Goal: Communication & Community: Answer question/provide support

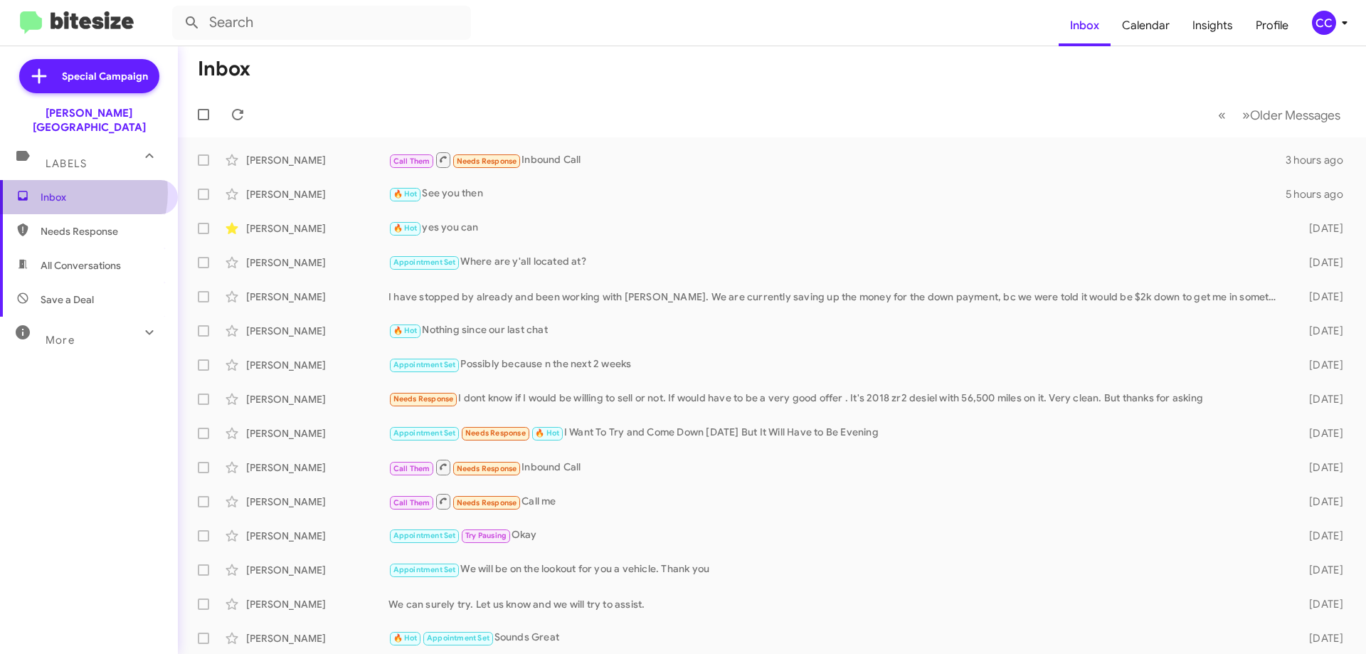
click at [56, 190] on span "Inbox" at bounding box center [101, 197] width 121 height 14
click at [67, 224] on span "Needs Response" at bounding box center [101, 231] width 121 height 14
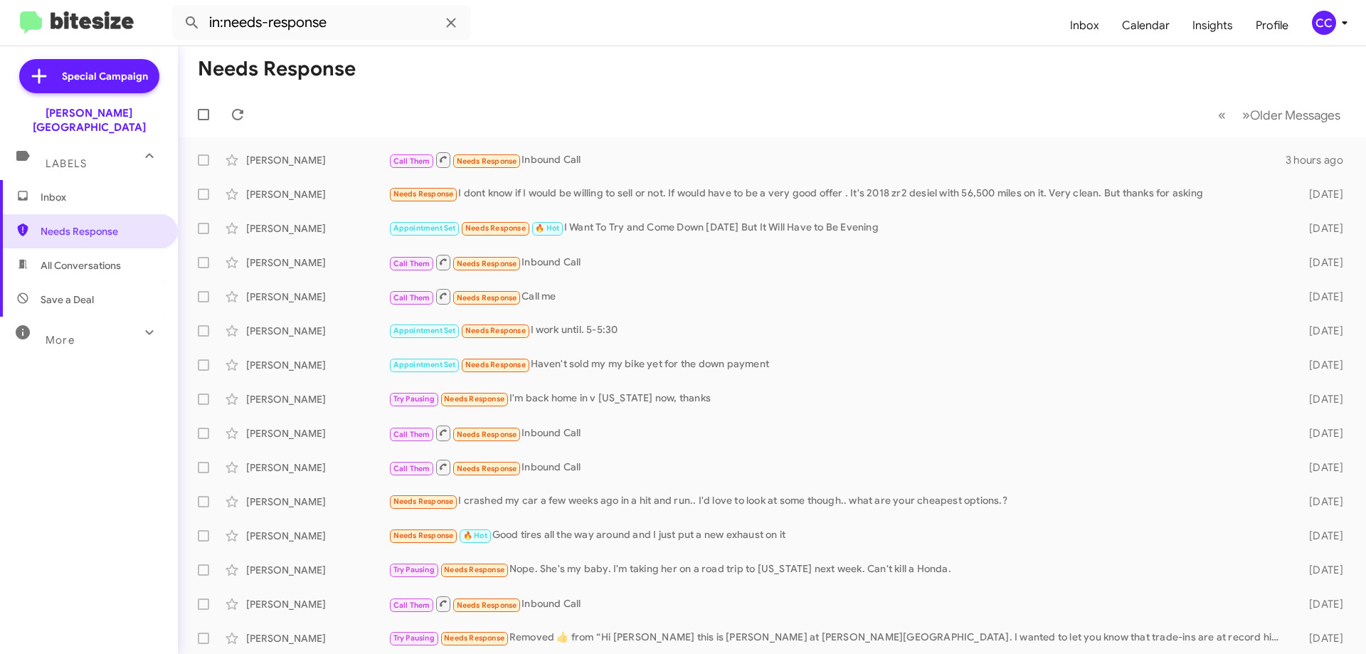
click at [88, 258] on span "All Conversations" at bounding box center [81, 265] width 80 height 14
type input "in:all-conversations"
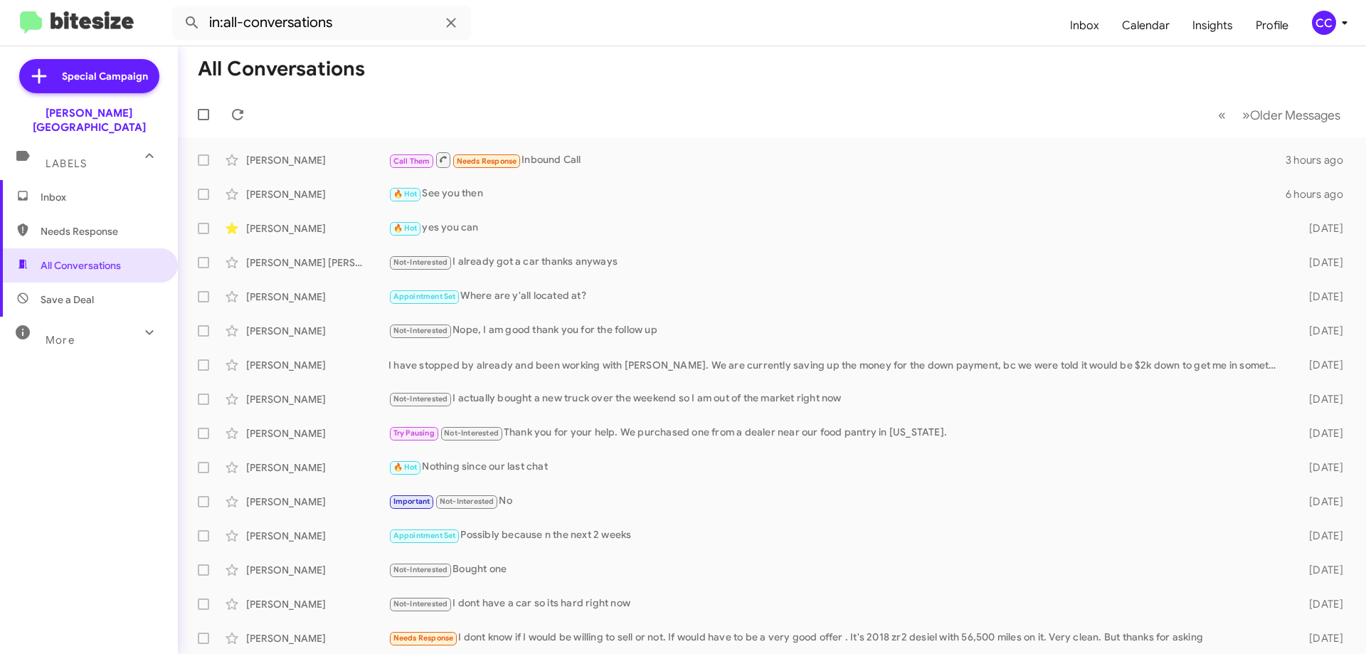
click at [63, 190] on span "Inbox" at bounding box center [101, 197] width 121 height 14
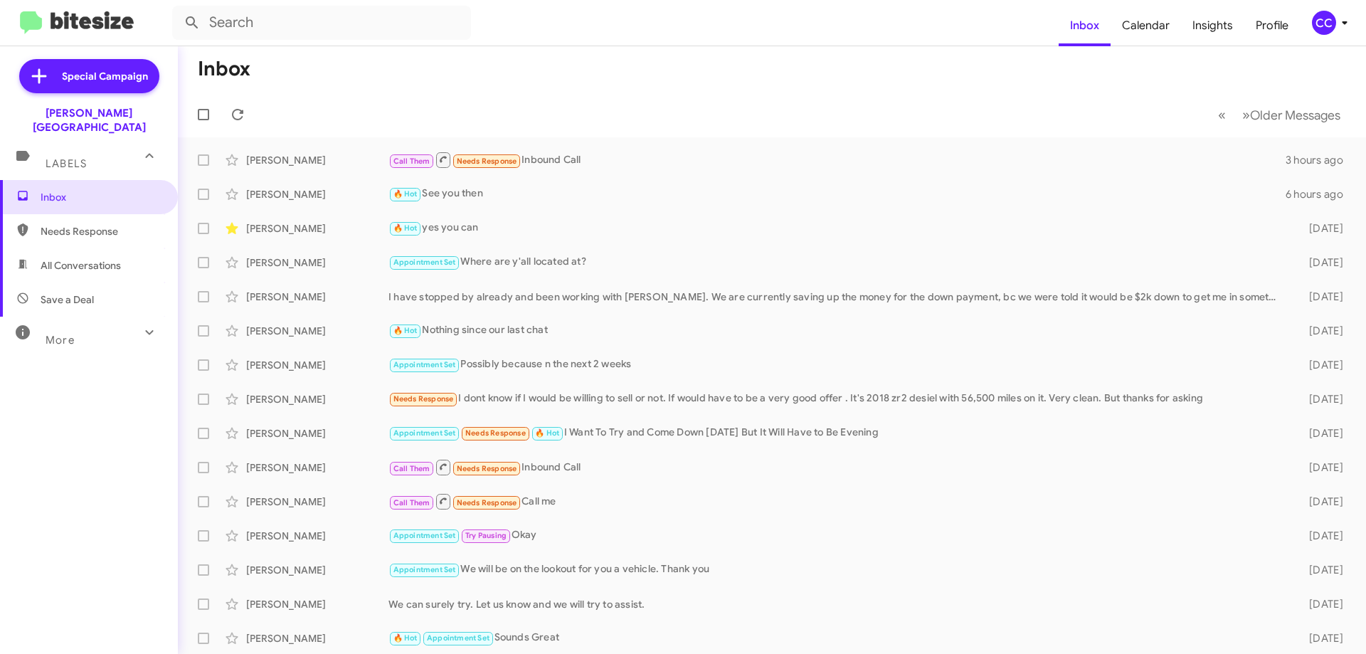
click at [63, 224] on span "Needs Response" at bounding box center [101, 231] width 121 height 14
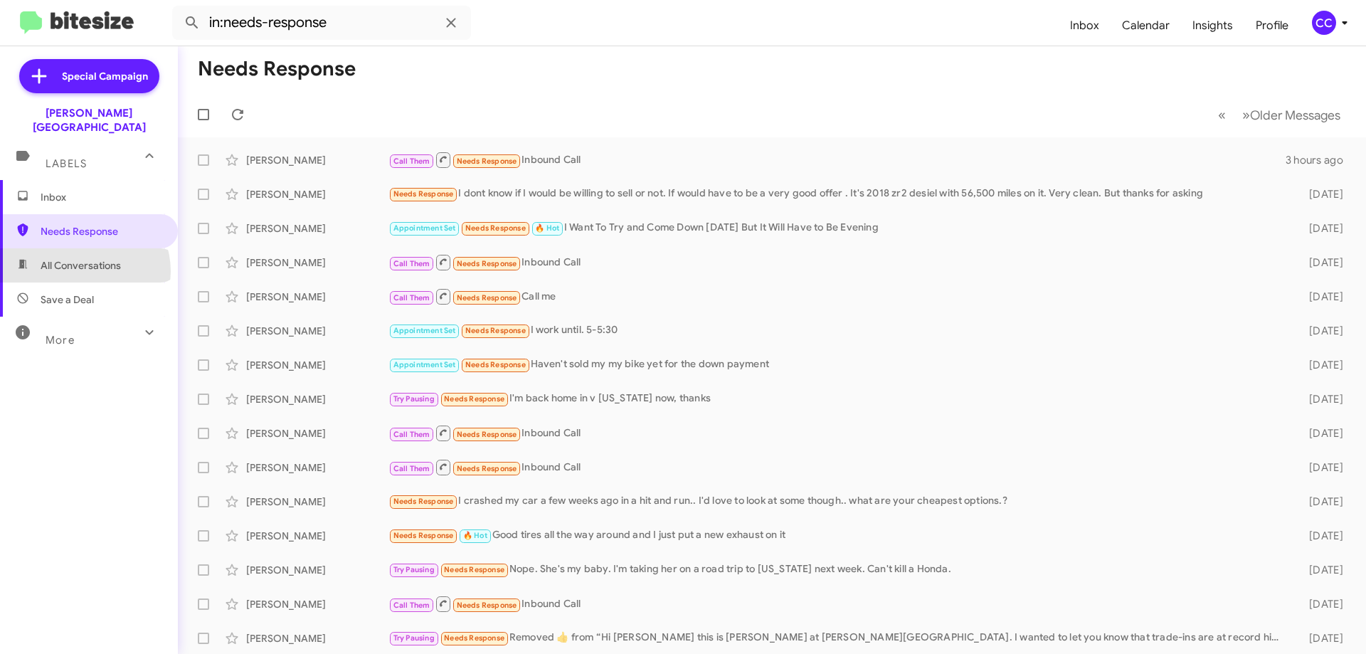
click at [84, 258] on span "All Conversations" at bounding box center [81, 265] width 80 height 14
type input "in:all-conversations"
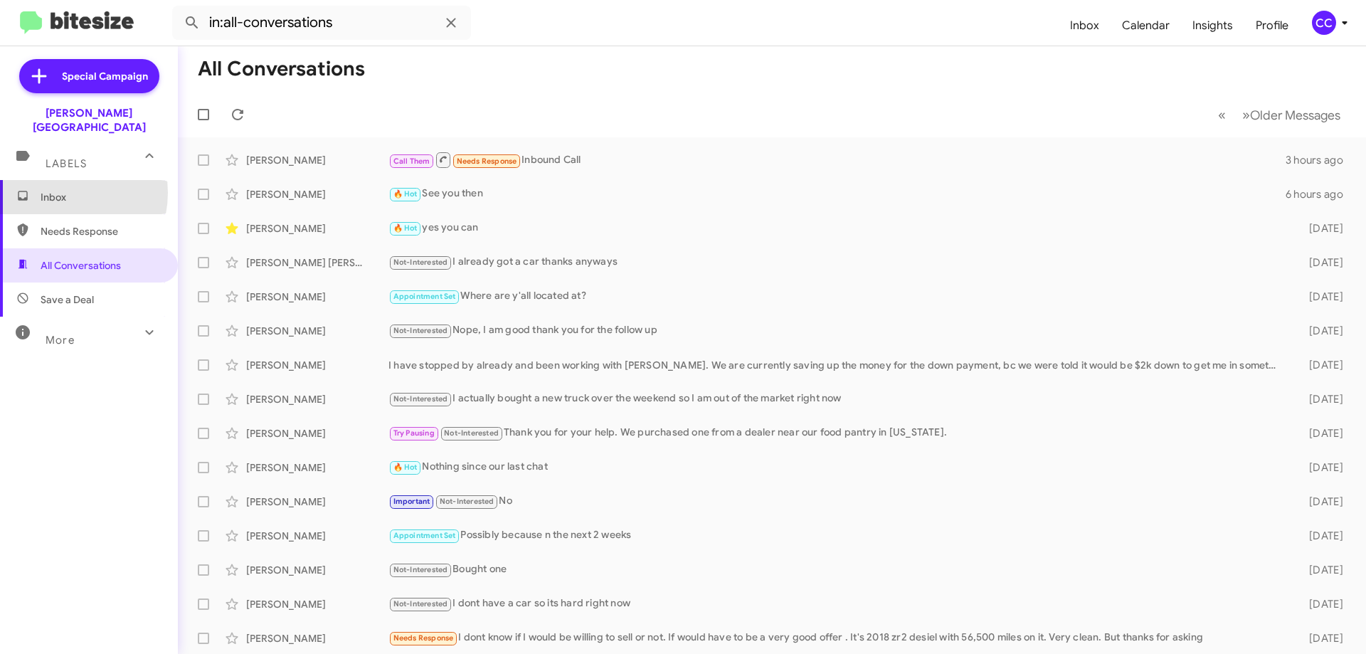
click at [58, 190] on span "Inbox" at bounding box center [101, 197] width 121 height 14
